Goal: Task Accomplishment & Management: Use online tool/utility

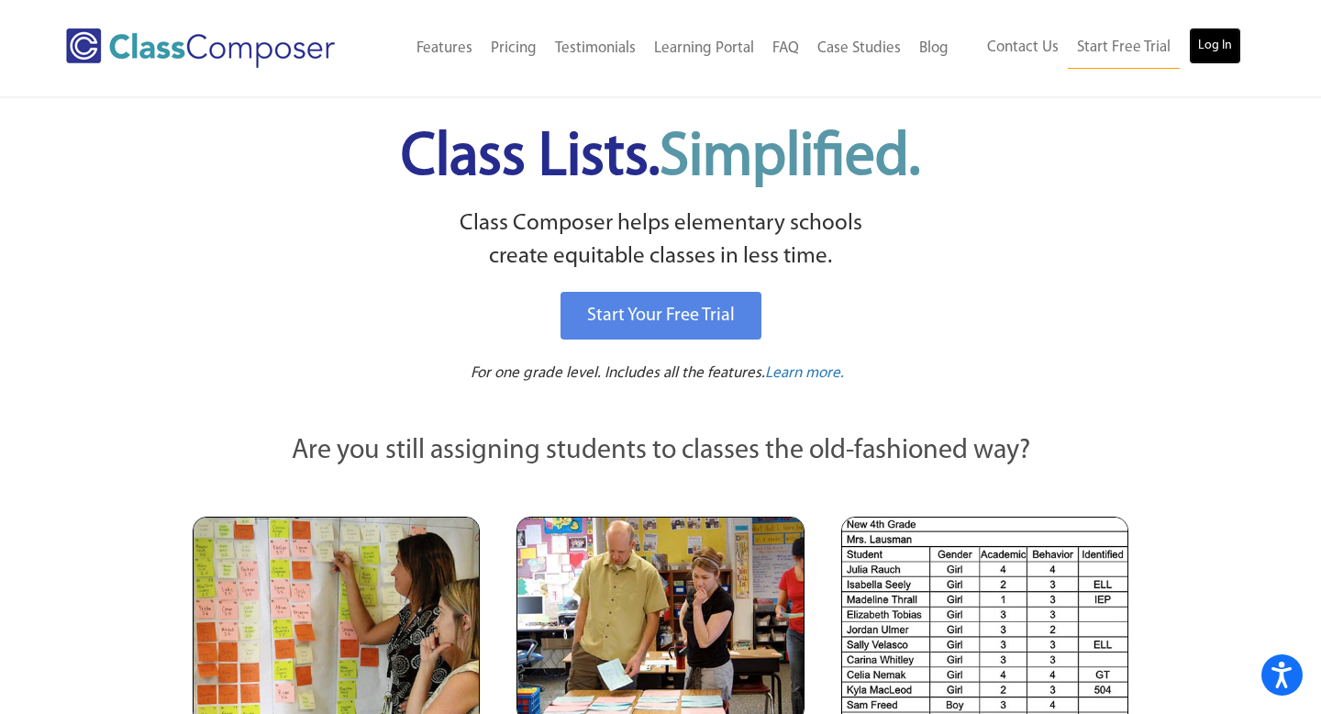
click at [1217, 45] on link "Log In" at bounding box center [1215, 46] width 52 height 37
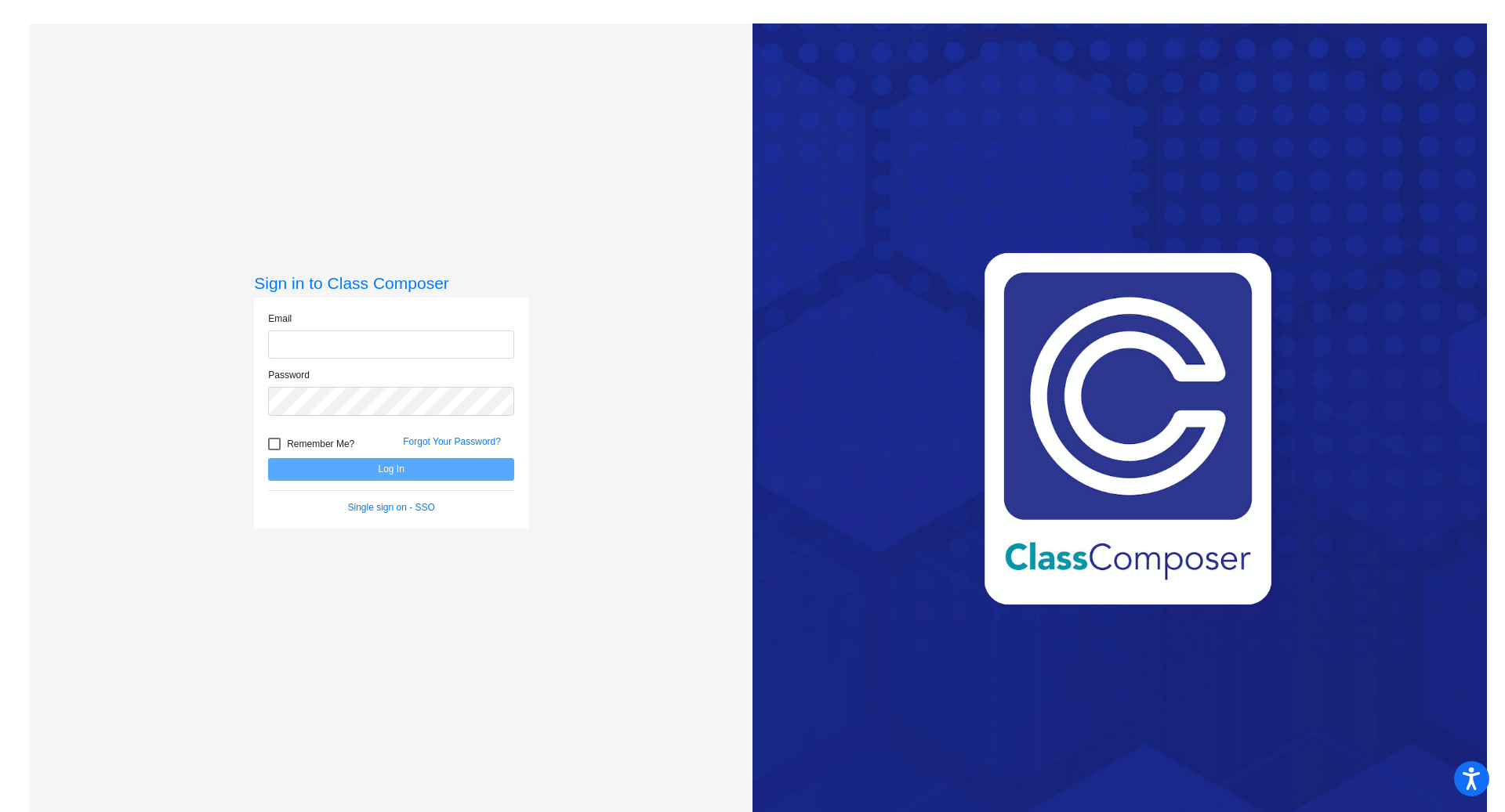
type input "[EMAIL_ADDRESS][DOMAIN_NAME]"
click at [384, 466] on button "Log In" at bounding box center [391, 470] width 246 height 23
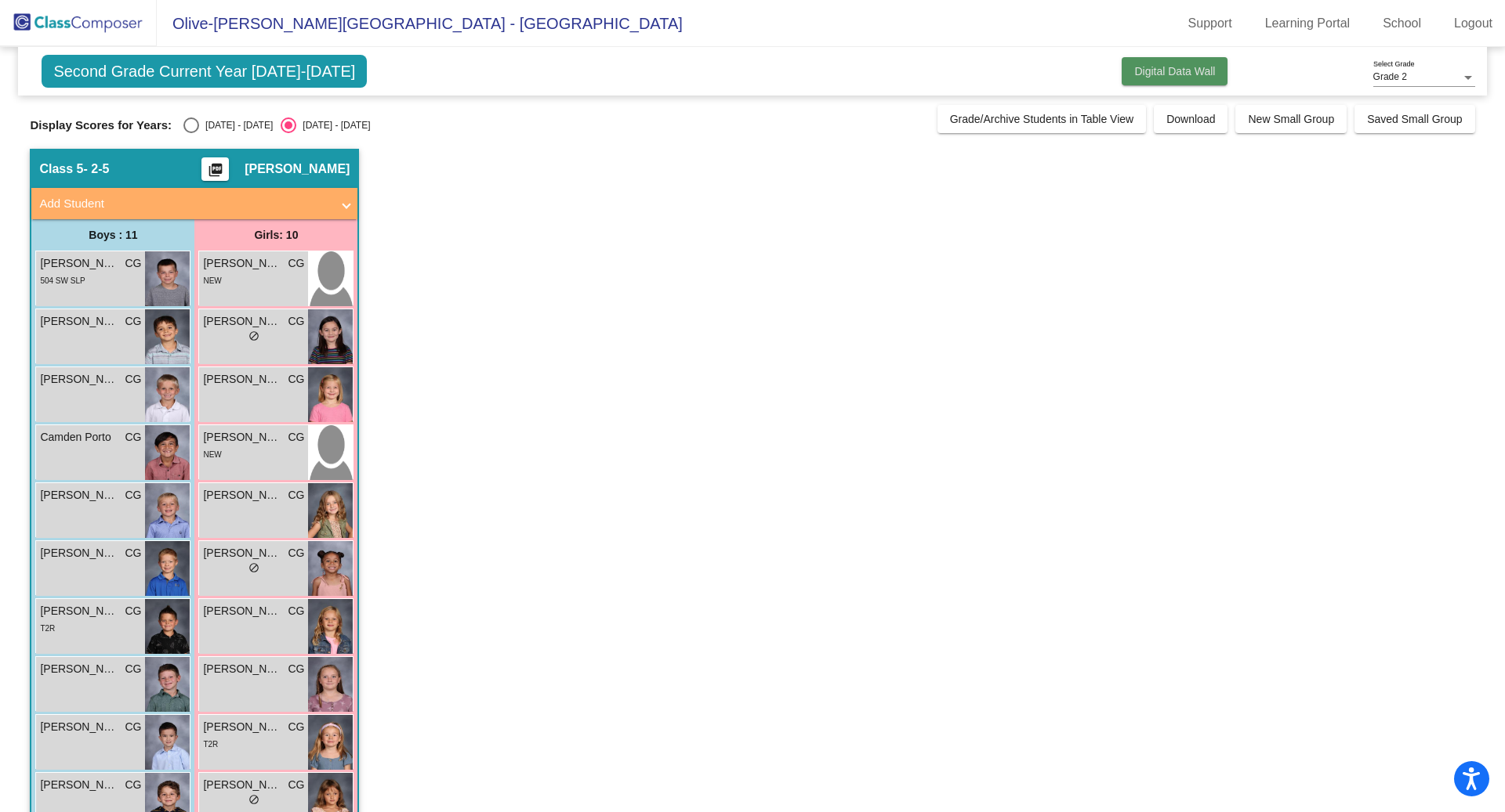
click at [1175, 63] on button "Digital Data Wall" at bounding box center [1174, 71] width 106 height 28
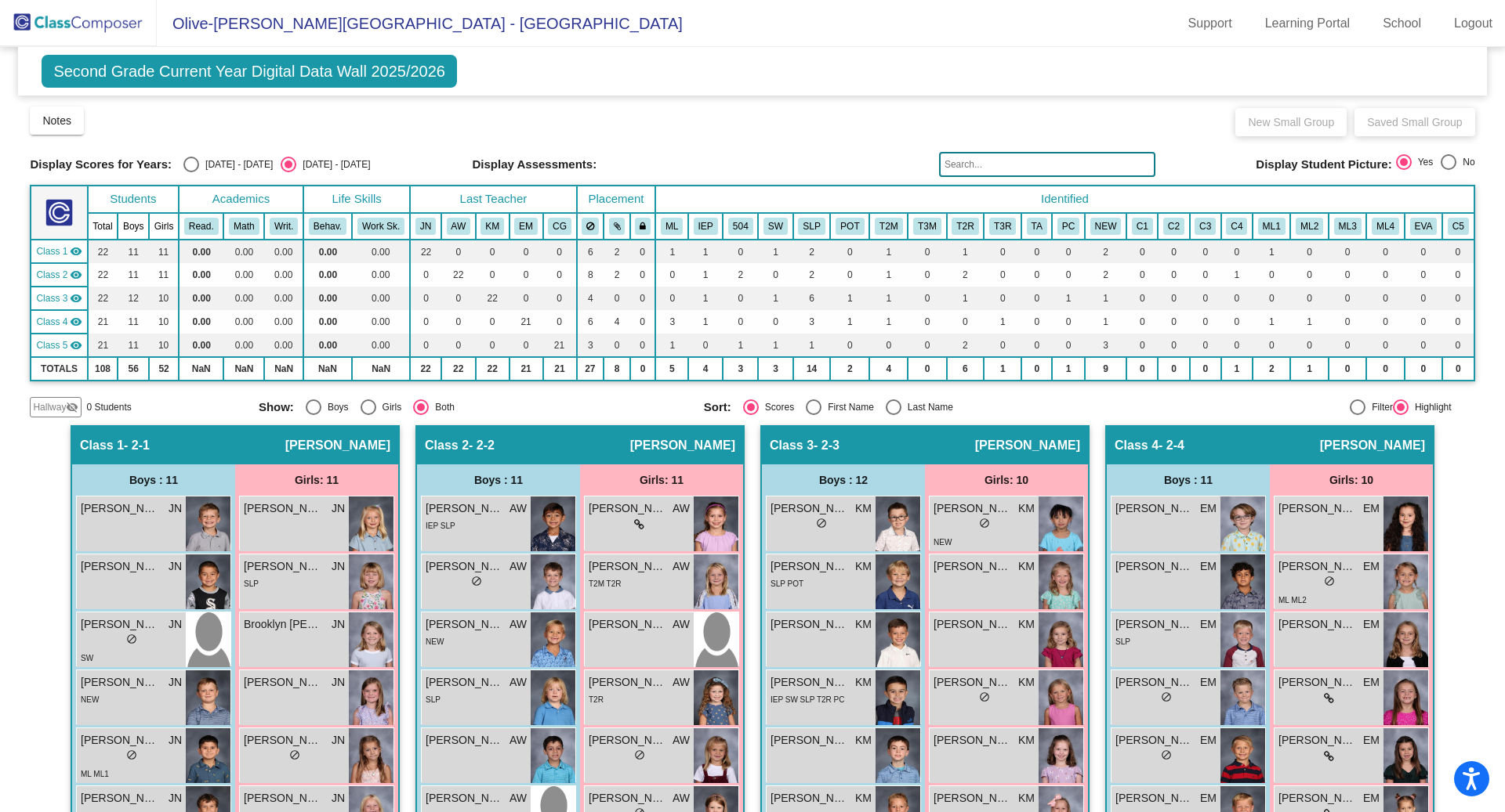
click at [48, 410] on span "Hallway" at bounding box center [50, 407] width 33 height 15
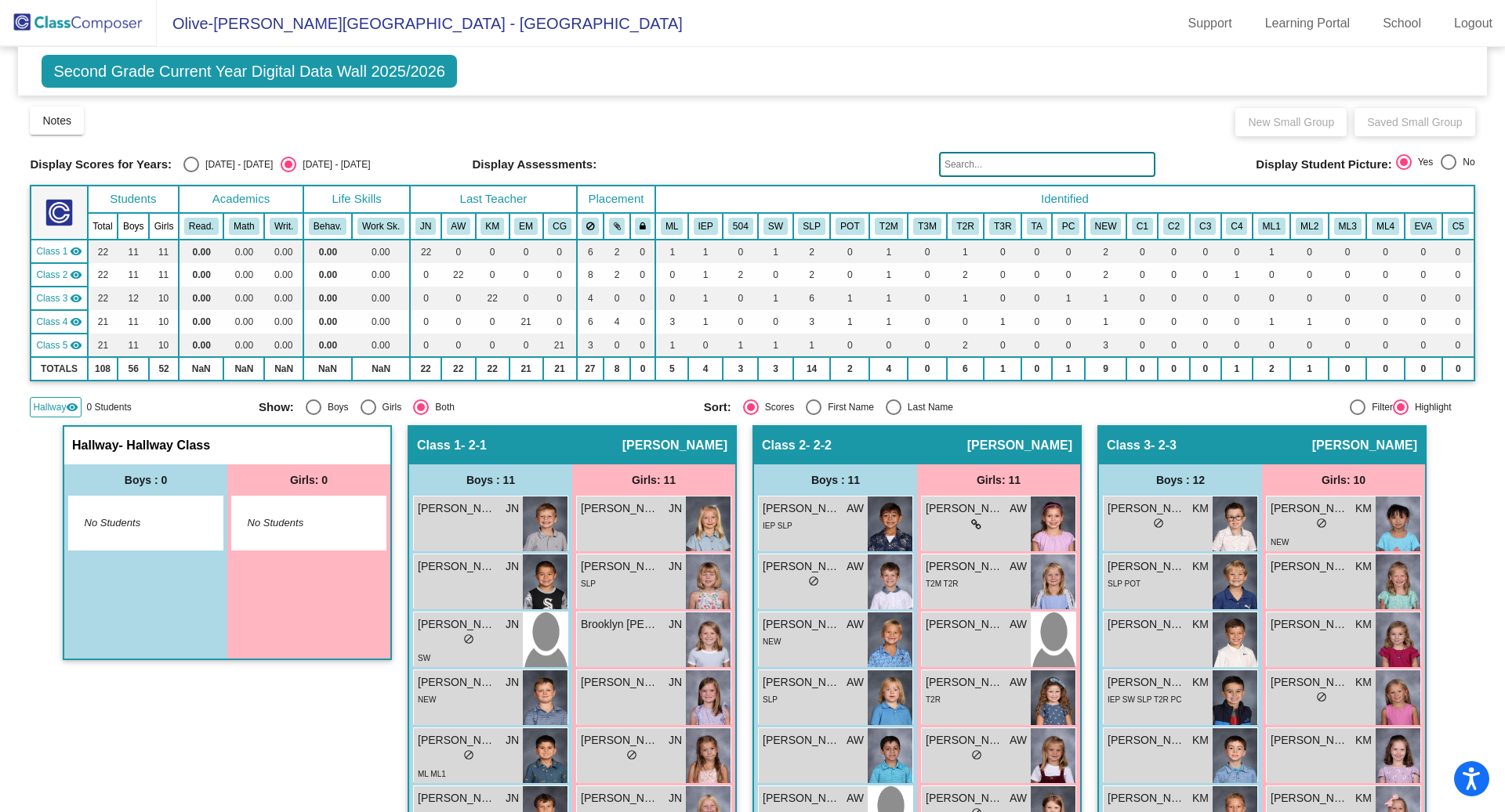
click at [48, 410] on span "Hallway" at bounding box center [50, 407] width 33 height 15
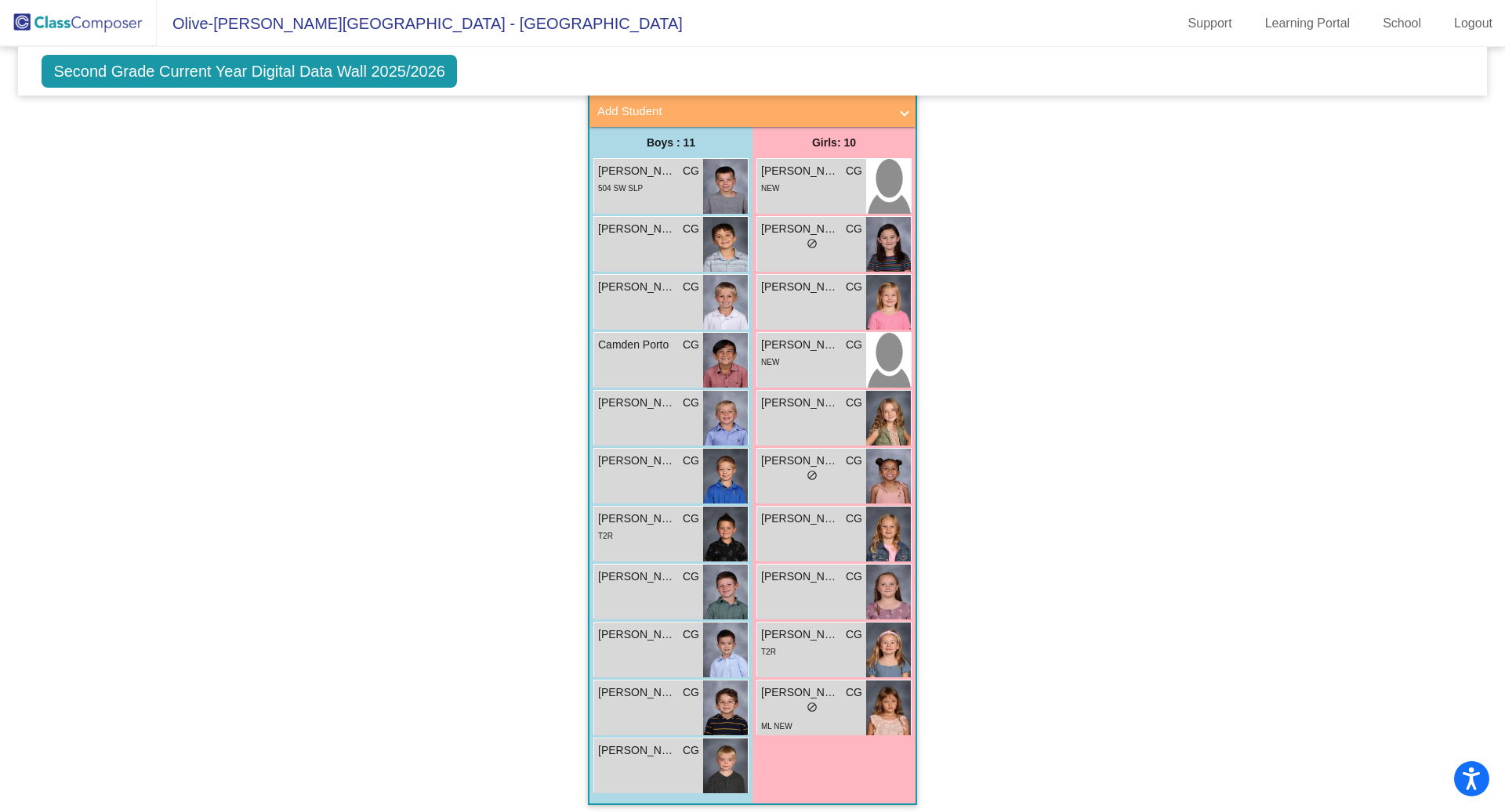
scroll to position [1167, 0]
